Goal: Task Accomplishment & Management: Use online tool/utility

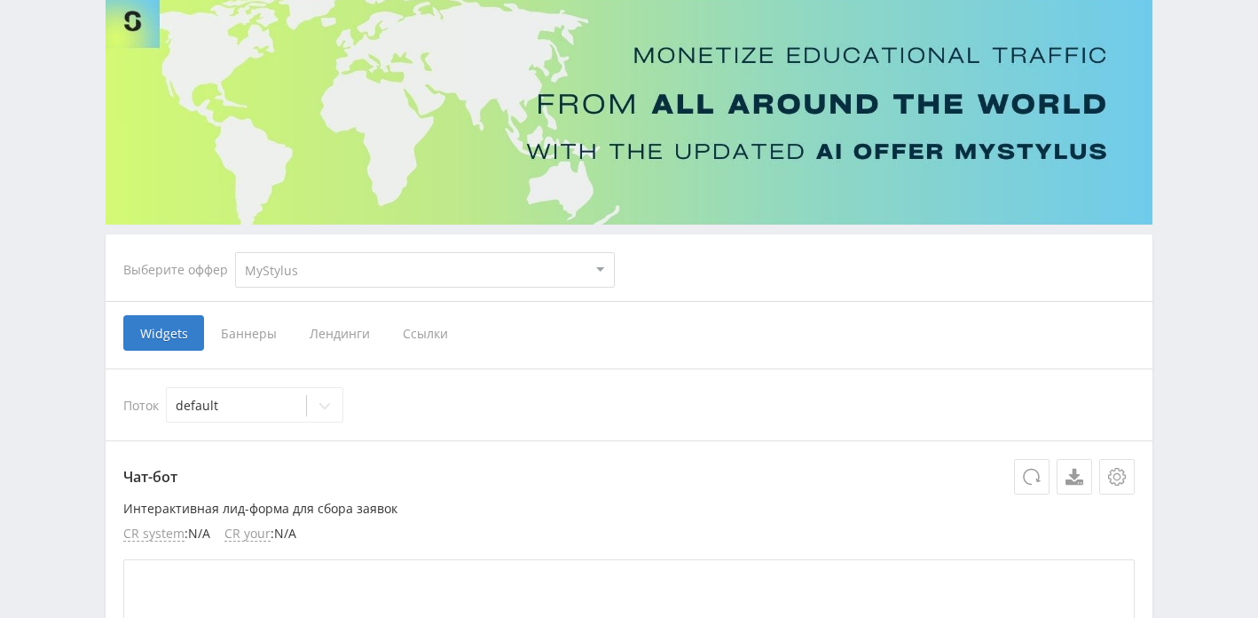
scroll to position [114, 0]
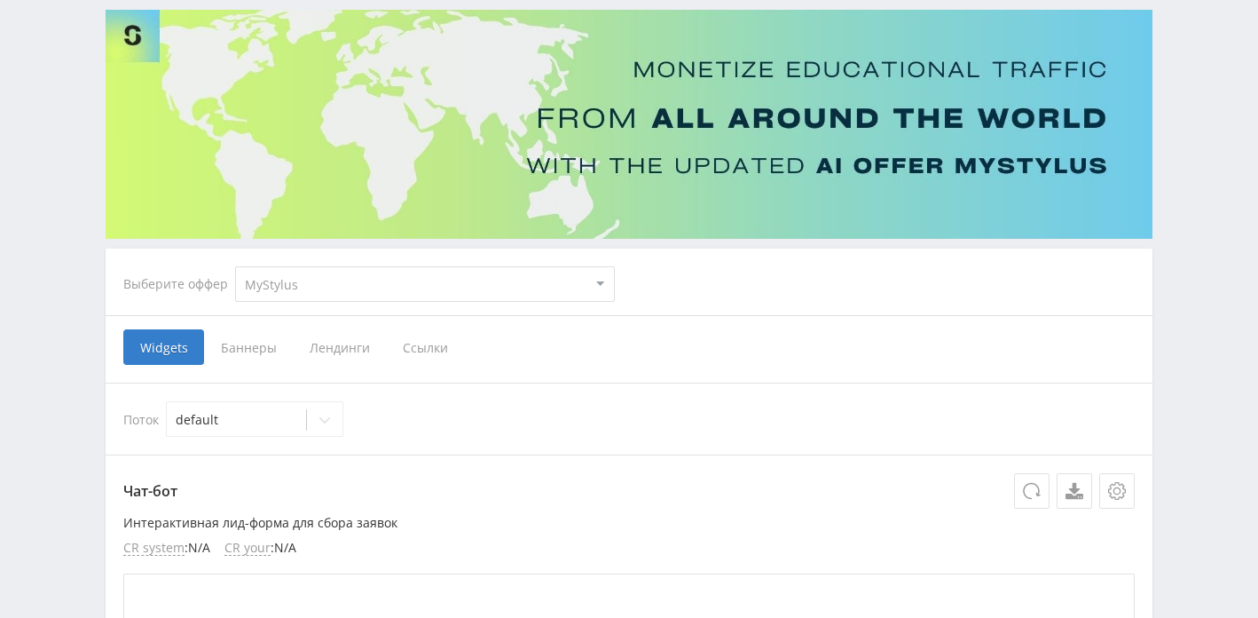
click at [421, 352] on span "Ссылки" at bounding box center [425, 346] width 79 height 35
click at [0, 0] on input "Ссылки" at bounding box center [0, 0] width 0 height 0
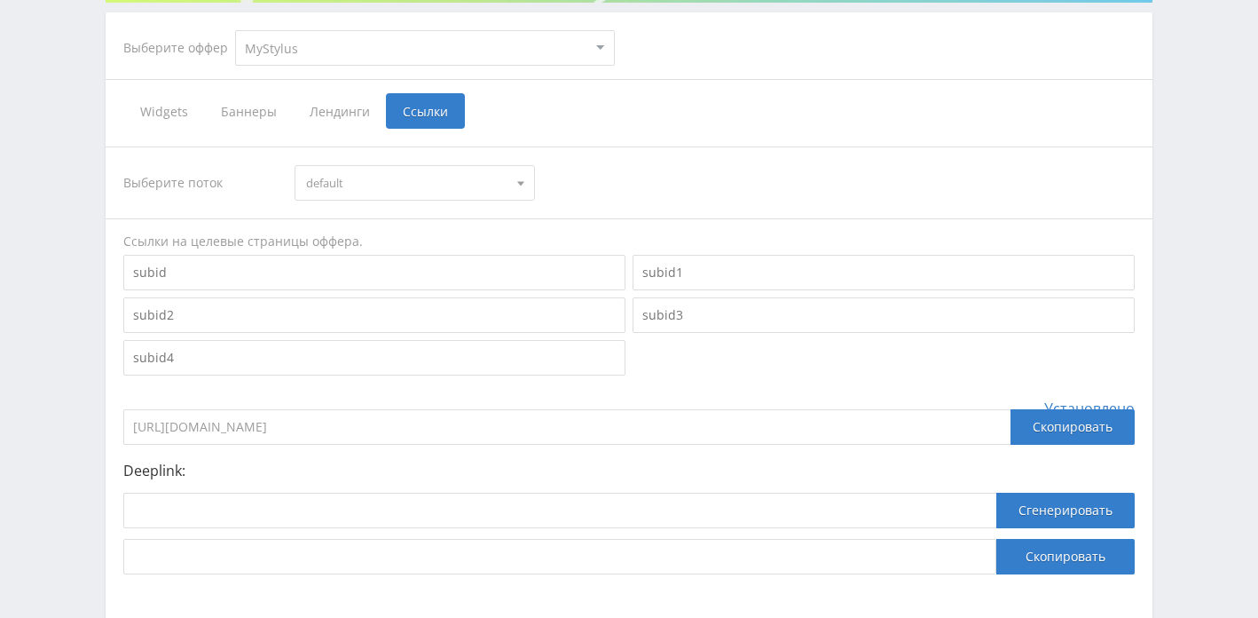
scroll to position [449, 0]
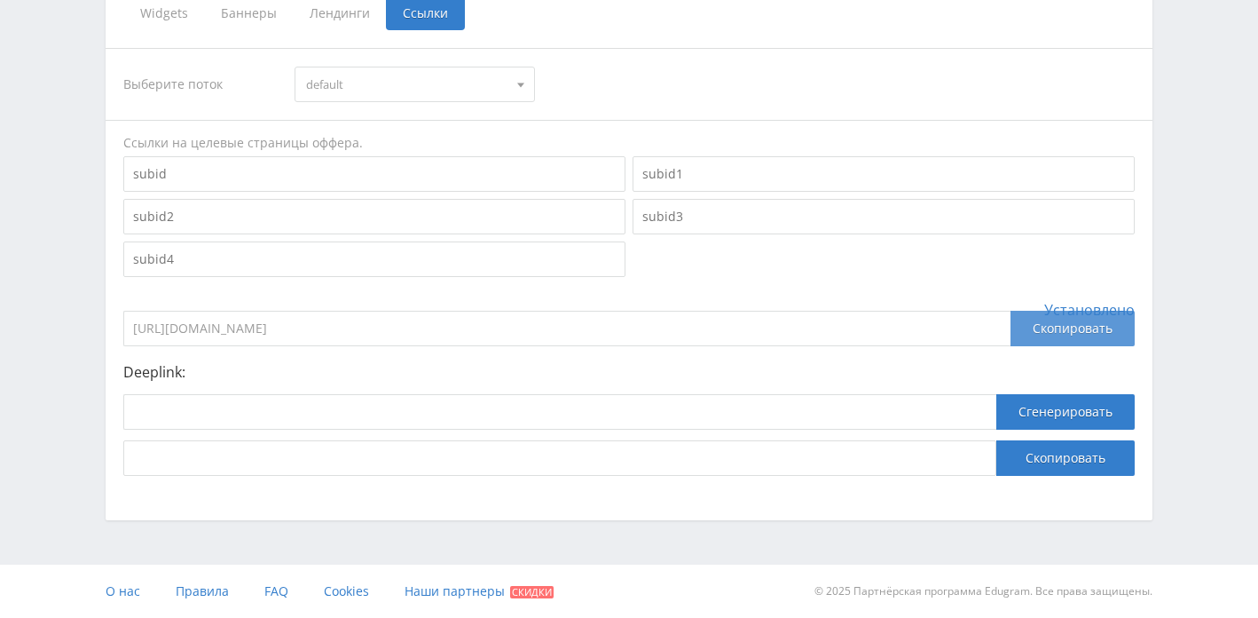
click at [1045, 333] on div "Скопировать" at bounding box center [1073, 328] width 124 height 35
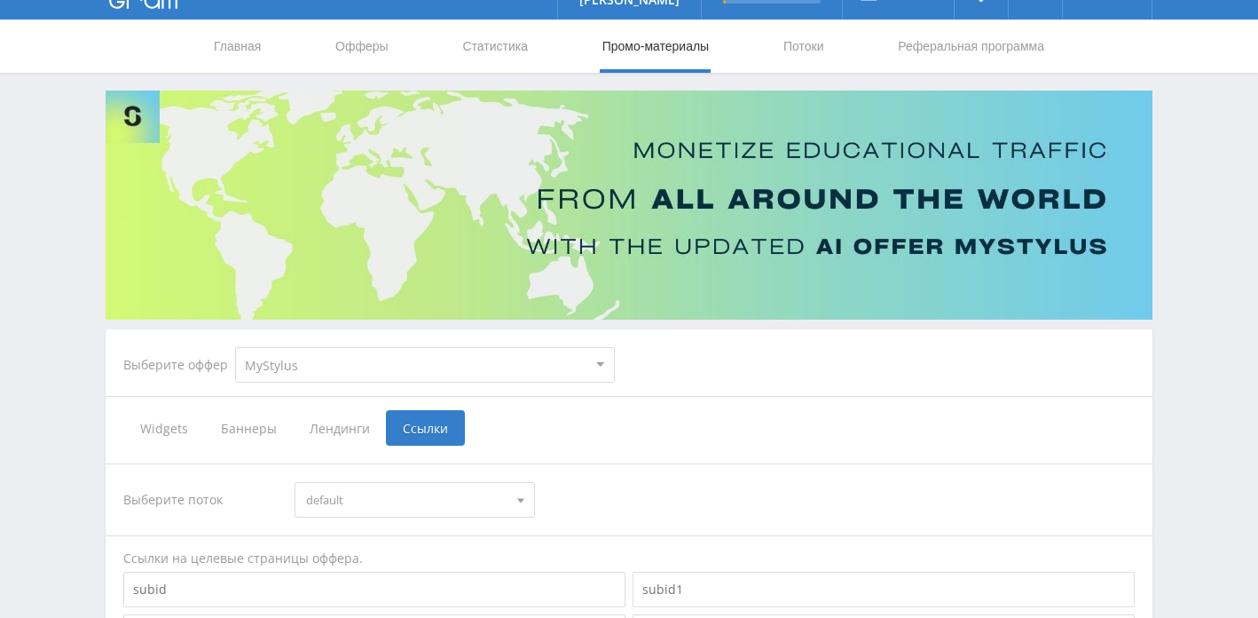
scroll to position [0, 0]
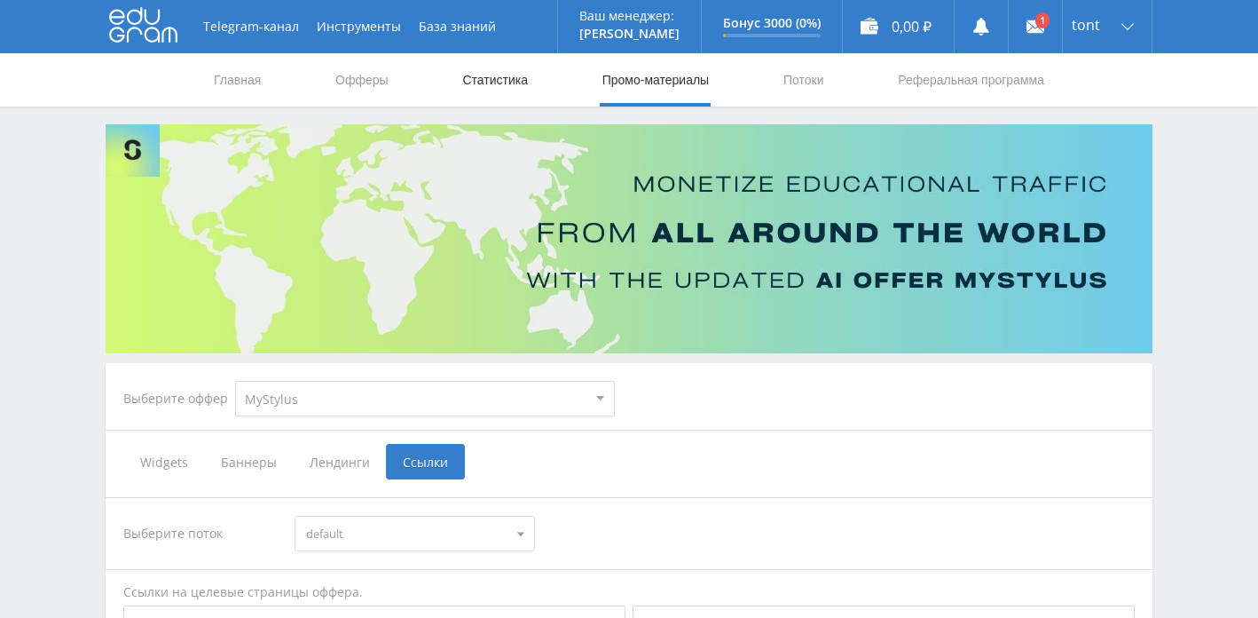
click at [486, 74] on link "Статистика" at bounding box center [494, 79] width 69 height 53
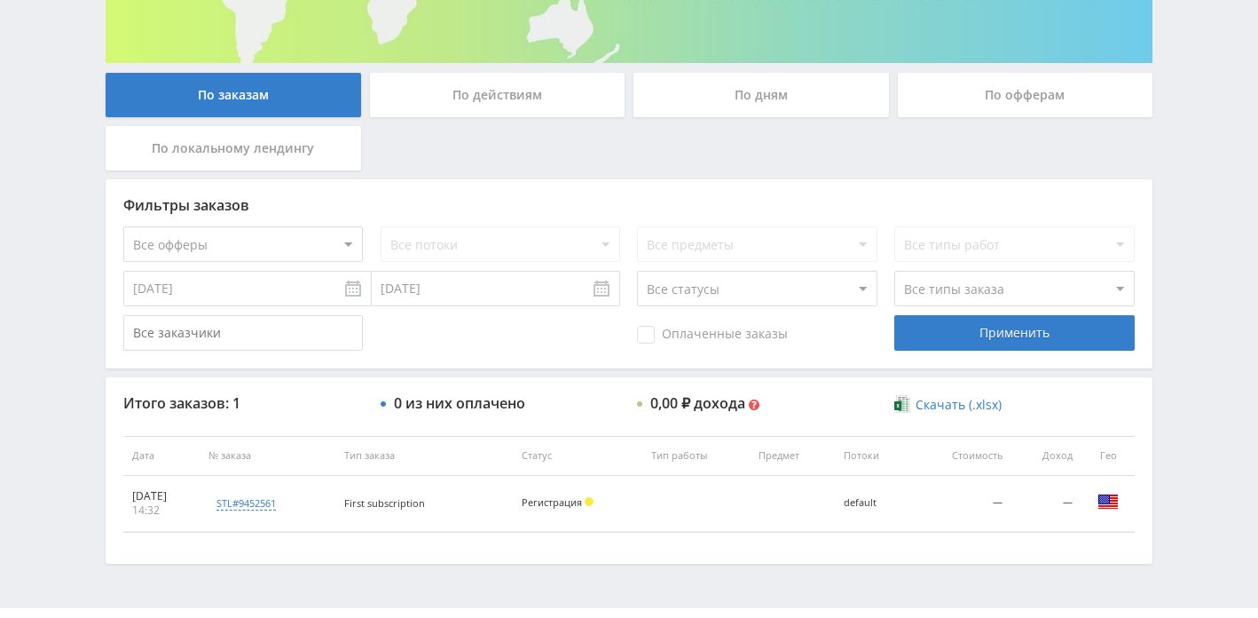
scroll to position [287, 0]
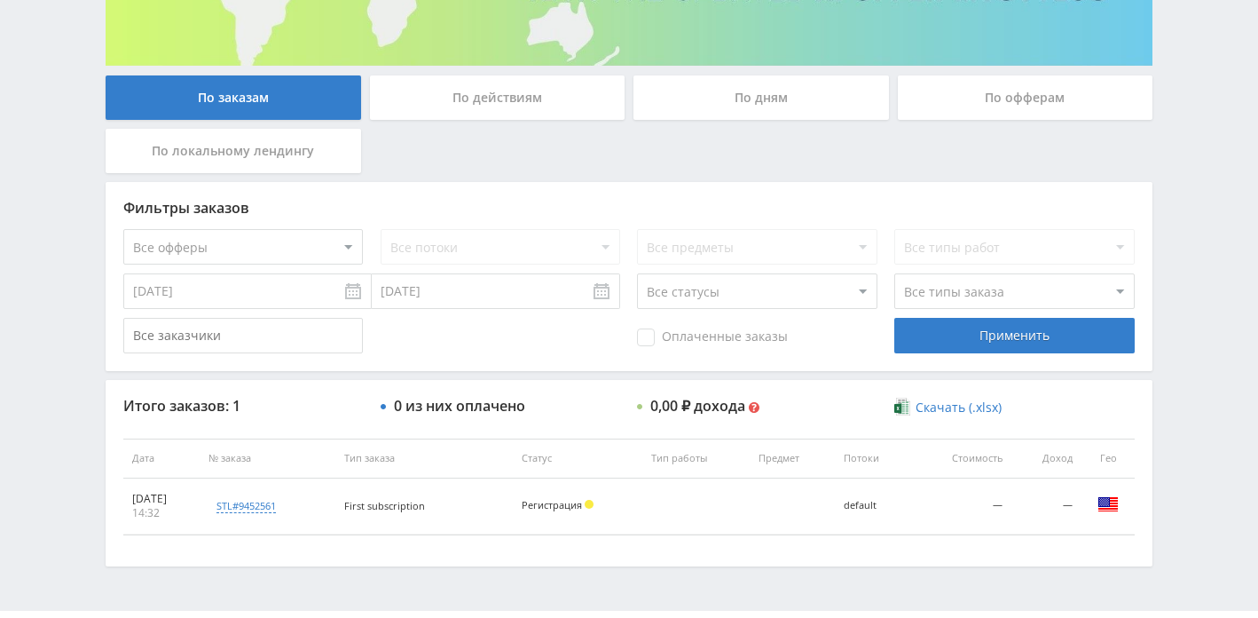
click at [944, 95] on div "По офферам" at bounding box center [1026, 97] width 256 height 44
click at [0, 0] on input "По офферам" at bounding box center [0, 0] width 0 height 0
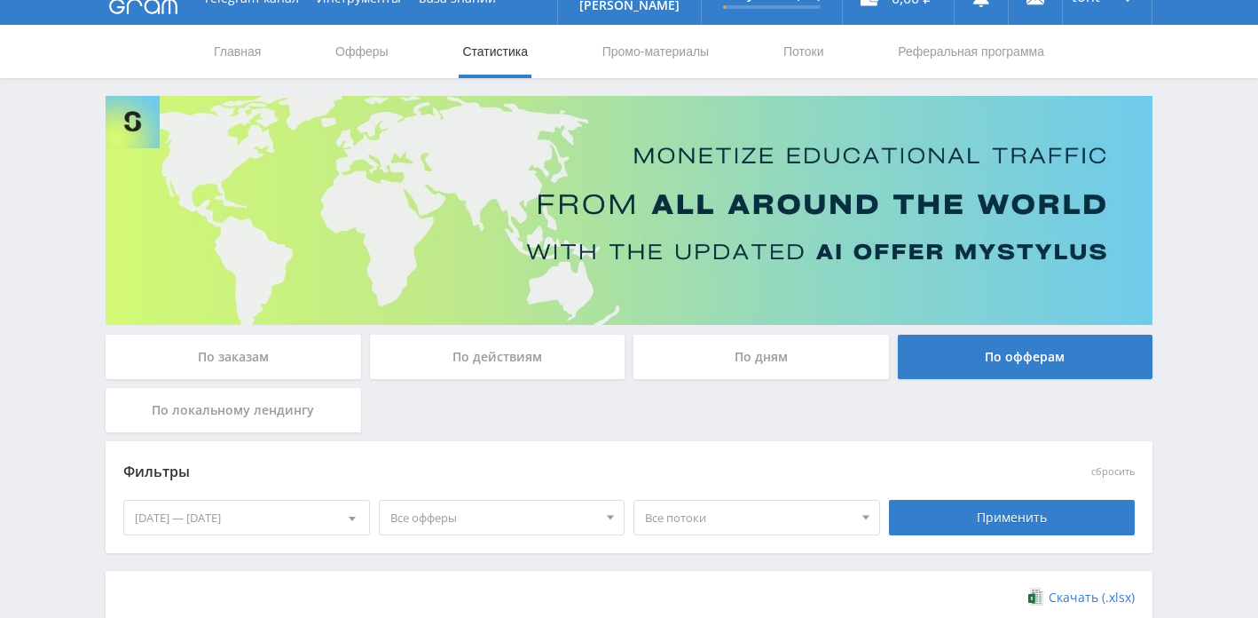
scroll to position [13, 0]
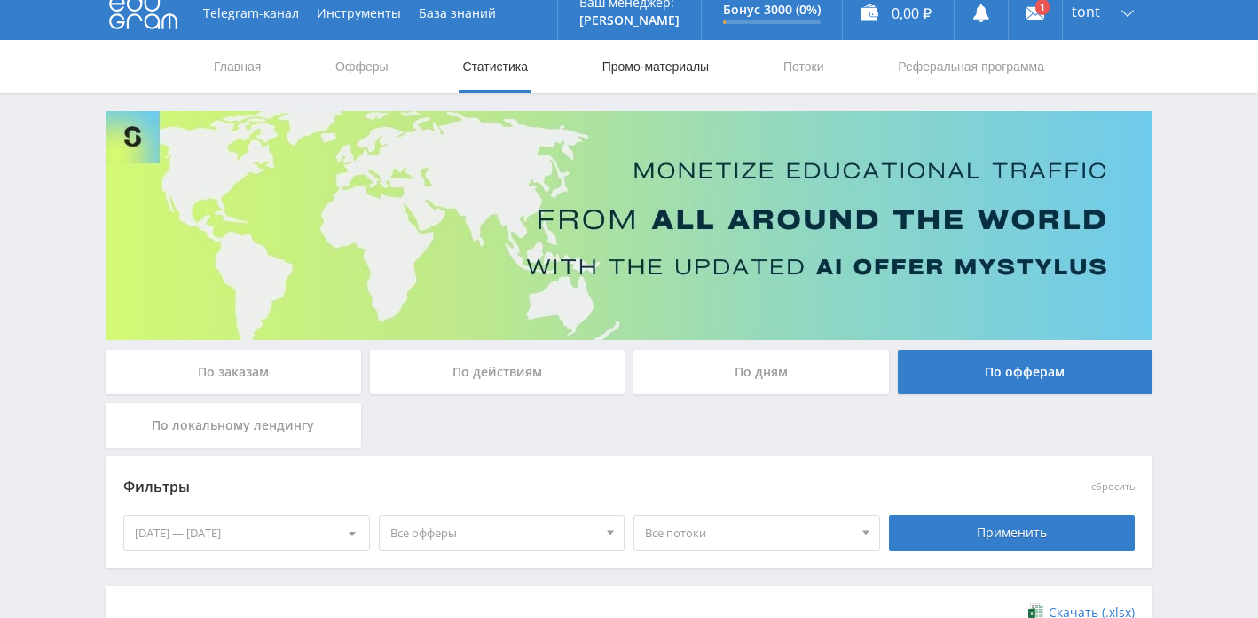
click at [678, 72] on link "Промо-материалы" at bounding box center [656, 66] width 110 height 53
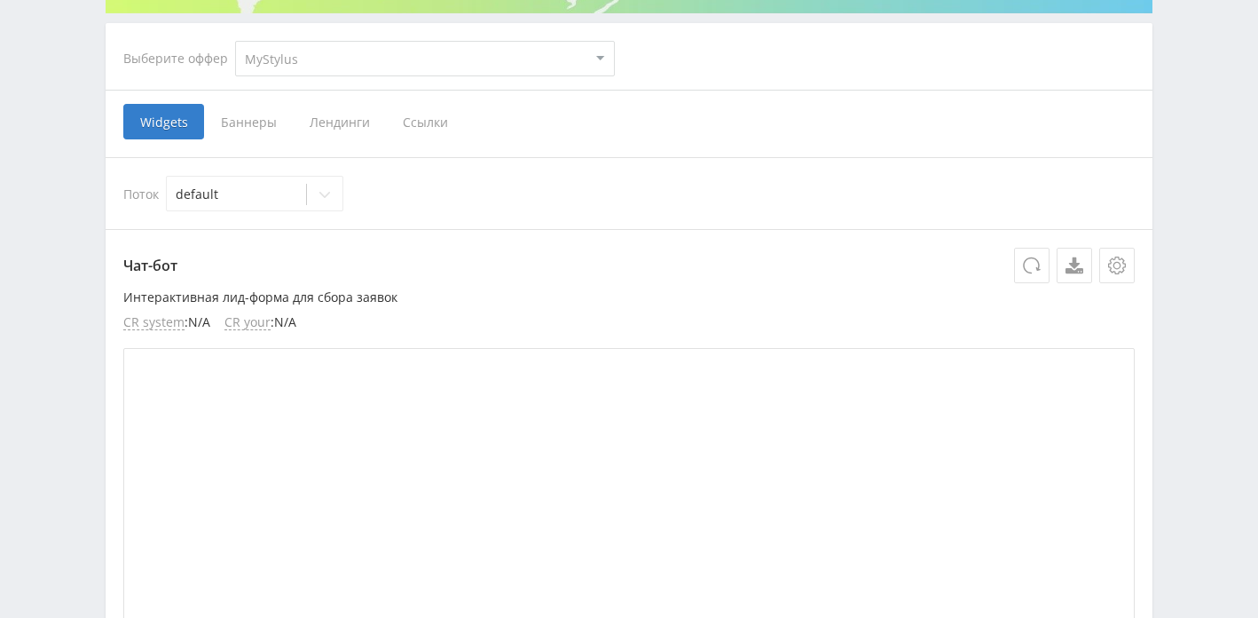
scroll to position [397, 0]
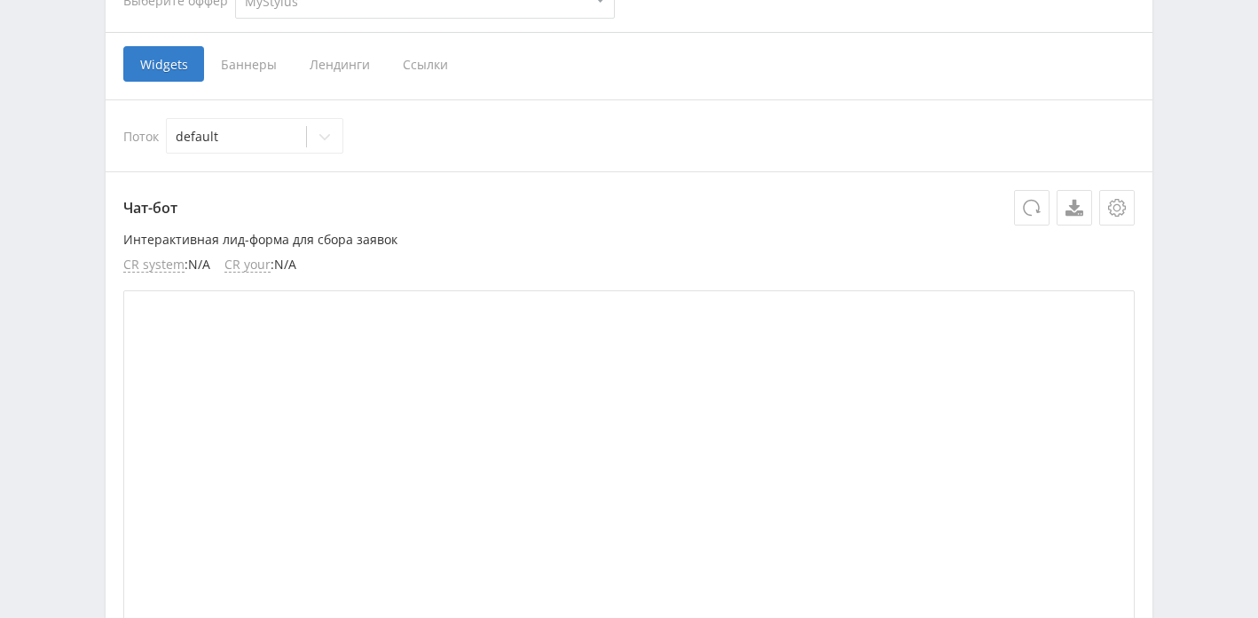
click at [428, 76] on span "Ссылки" at bounding box center [425, 63] width 79 height 35
click at [0, 0] on input "Ссылки" at bounding box center [0, 0] width 0 height 0
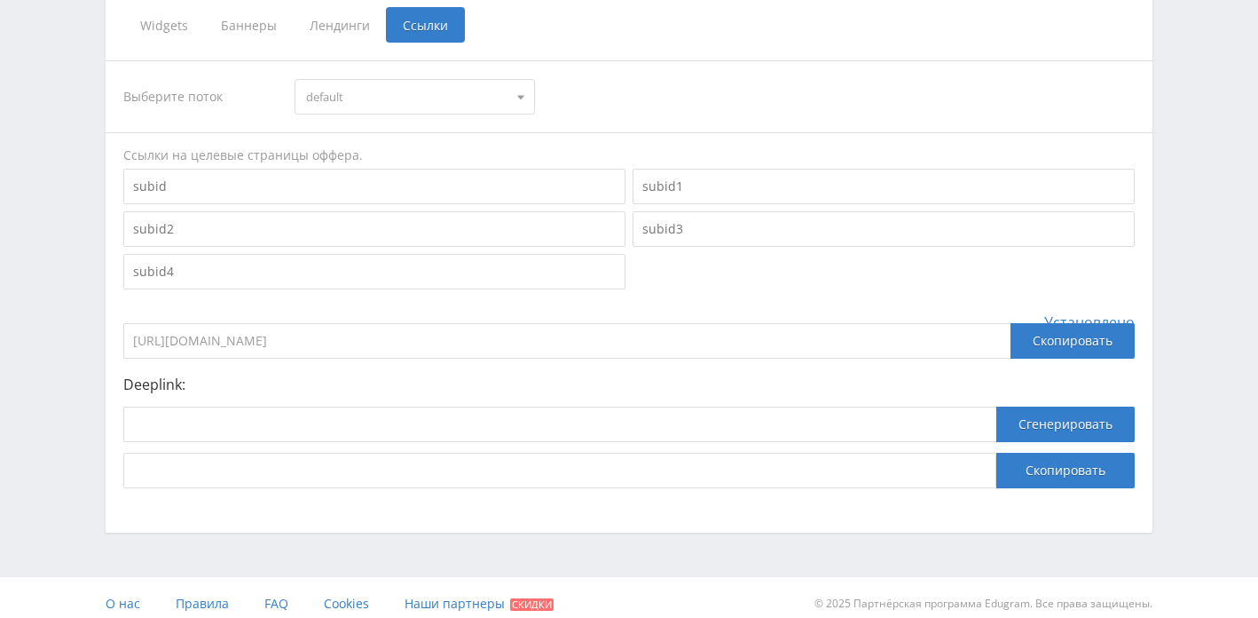
scroll to position [449, 0]
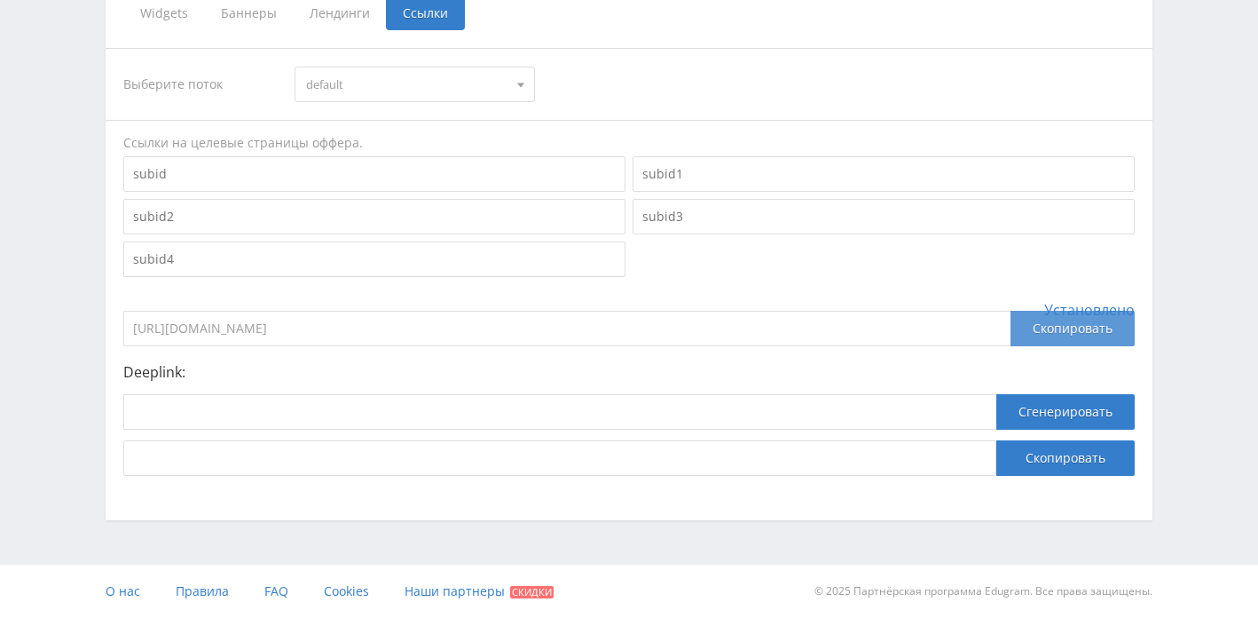
click at [1036, 333] on div "Скопировать" at bounding box center [1073, 328] width 124 height 35
click at [530, 330] on input "[URL][DOMAIN_NAME]" at bounding box center [566, 328] width 887 height 35
click at [492, 372] on p "Deeplink:" at bounding box center [628, 372] width 1011 height 16
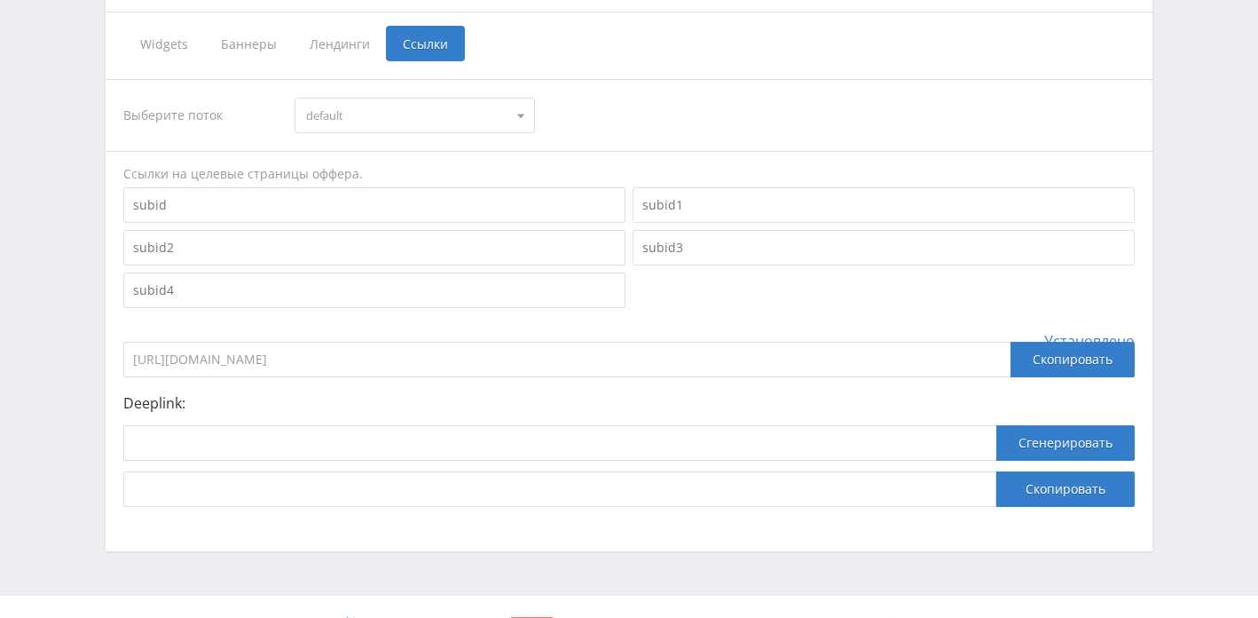
scroll to position [419, 0]
